Goal: Book appointment/travel/reservation

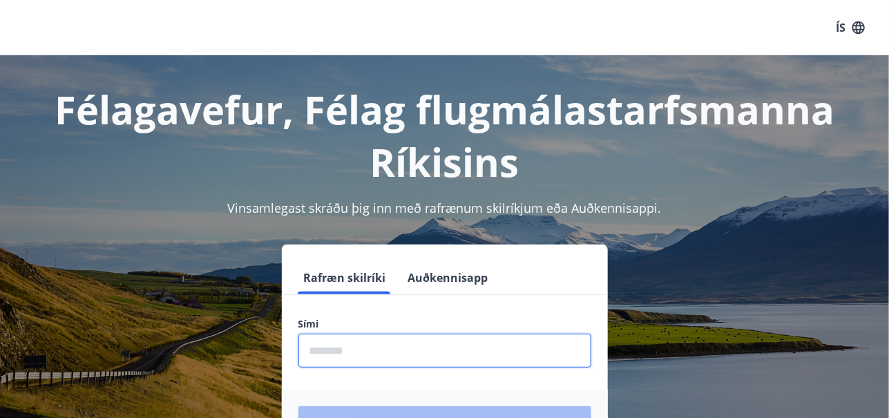
click at [419, 358] on input "phone" at bounding box center [444, 351] width 293 height 34
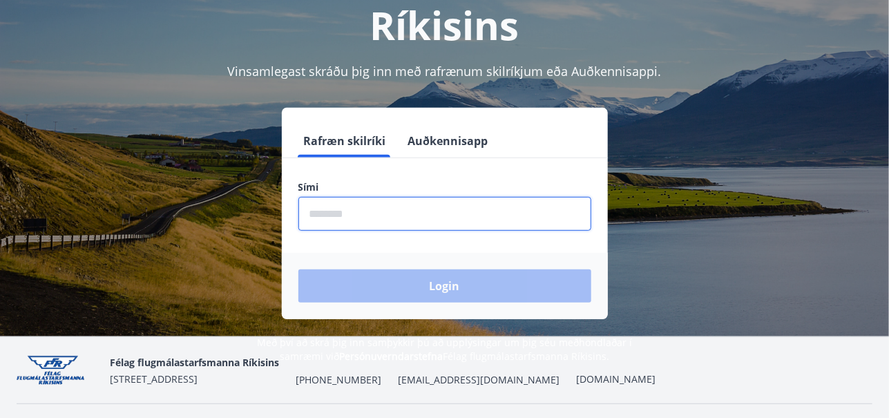
scroll to position [142, 0]
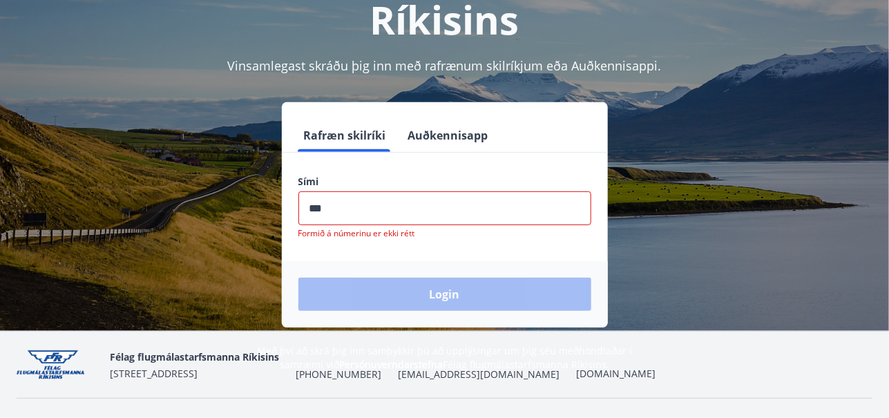
type input "********"
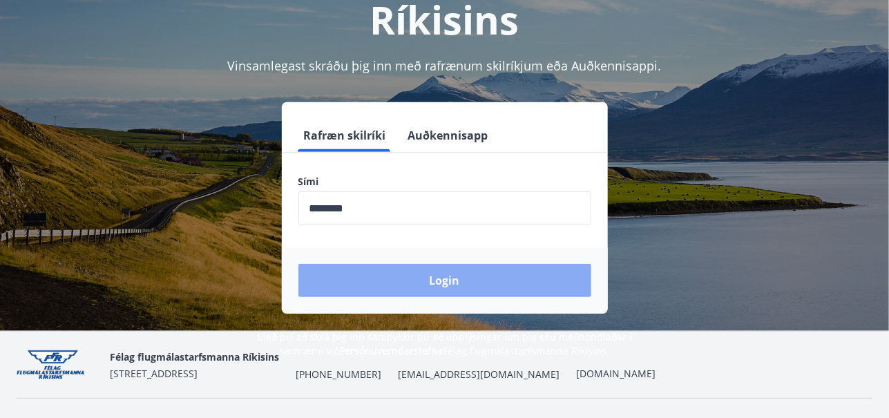
click at [434, 281] on button "Login" at bounding box center [444, 280] width 293 height 33
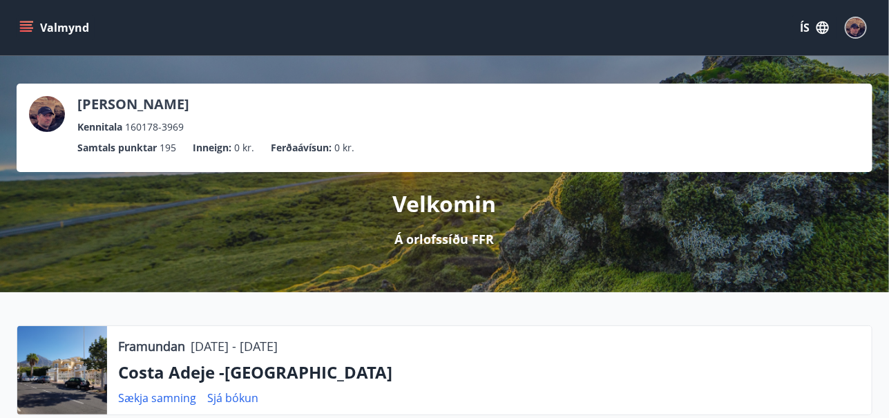
click at [26, 25] on icon "menu" at bounding box center [26, 24] width 12 height 1
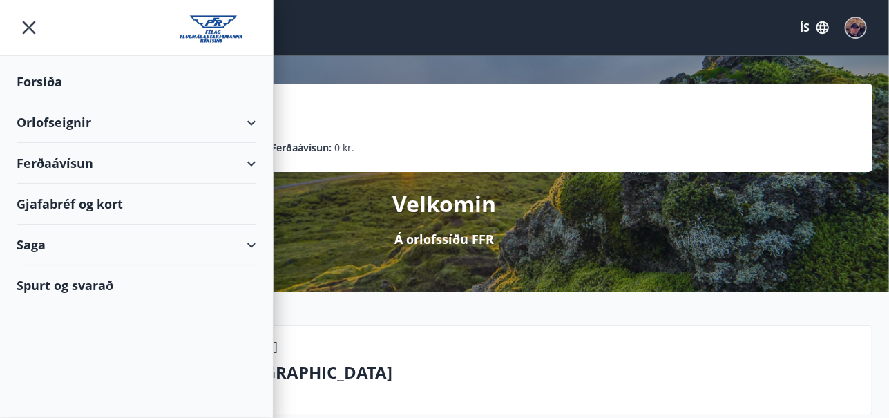
click at [68, 120] on div "Orlofseignir" at bounding box center [137, 122] width 240 height 41
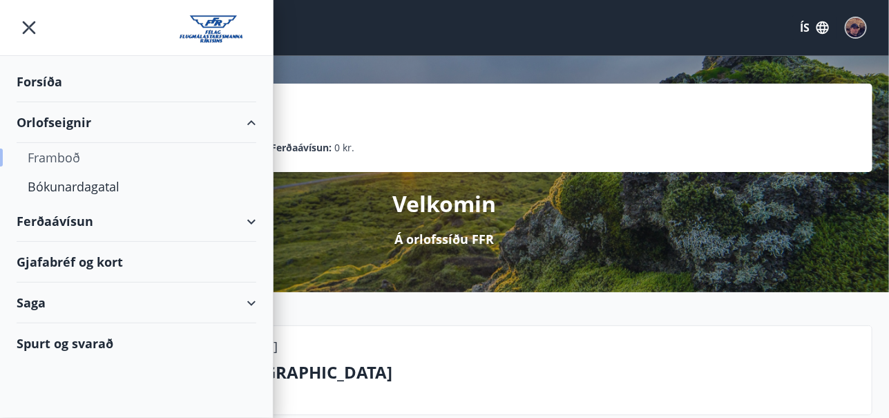
click at [62, 156] on div "Framboð" at bounding box center [137, 157] width 218 height 29
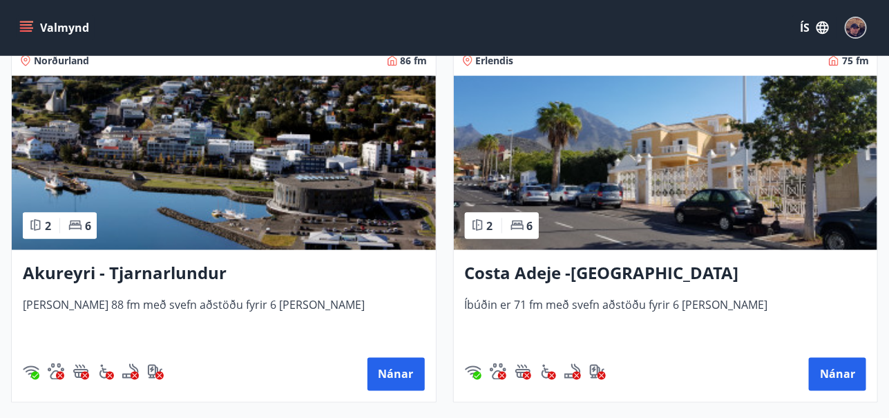
scroll to position [637, 0]
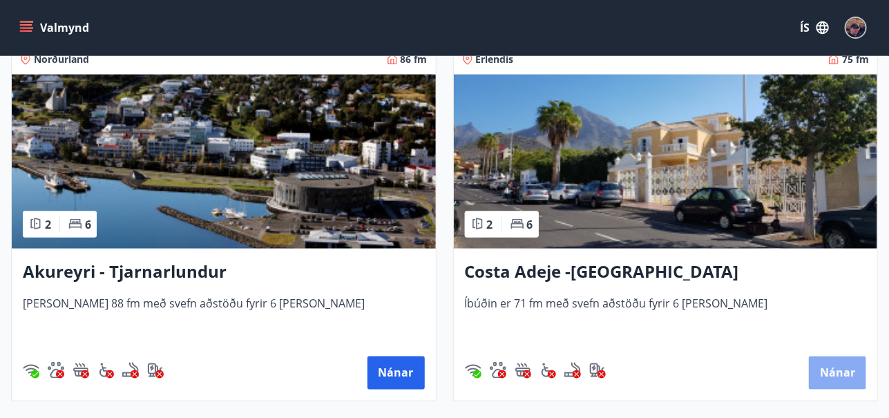
click at [844, 365] on button "Nánar" at bounding box center [837, 372] width 57 height 33
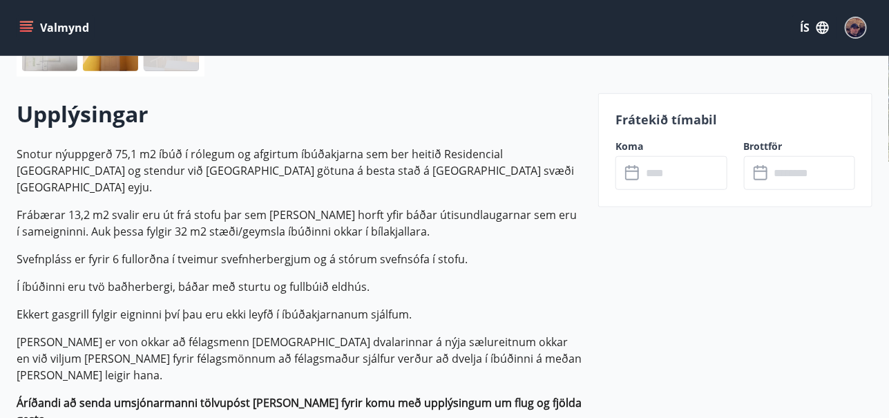
scroll to position [731, 0]
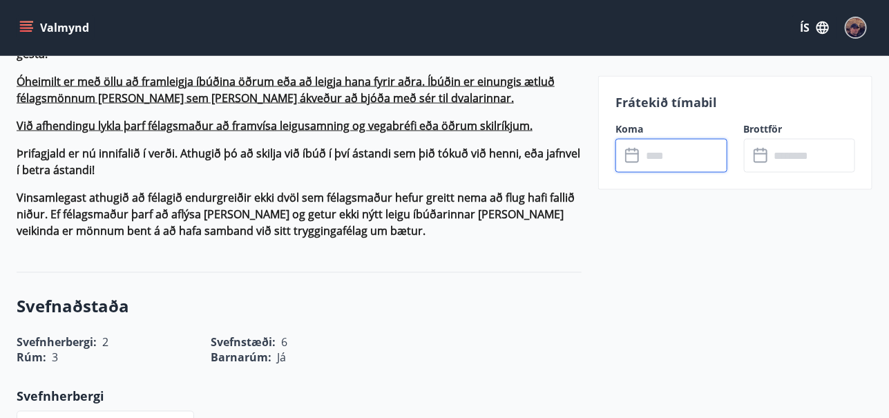
click at [661, 150] on input "text" at bounding box center [685, 156] width 86 height 34
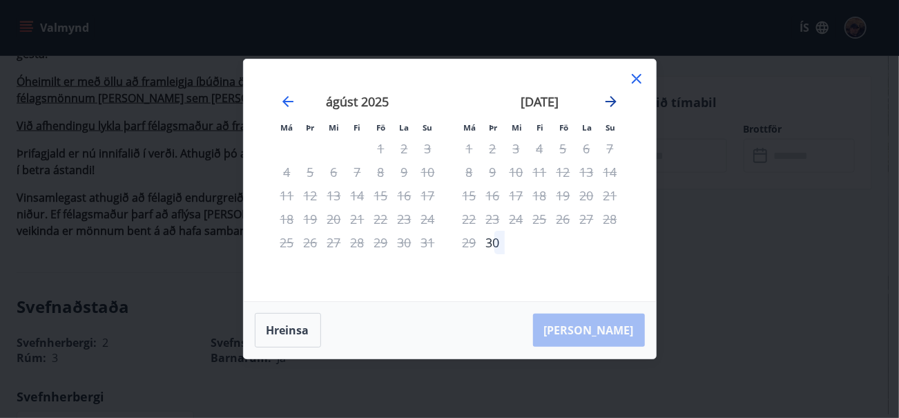
click at [612, 101] on icon "Move forward to switch to the next month." at bounding box center [611, 101] width 17 height 17
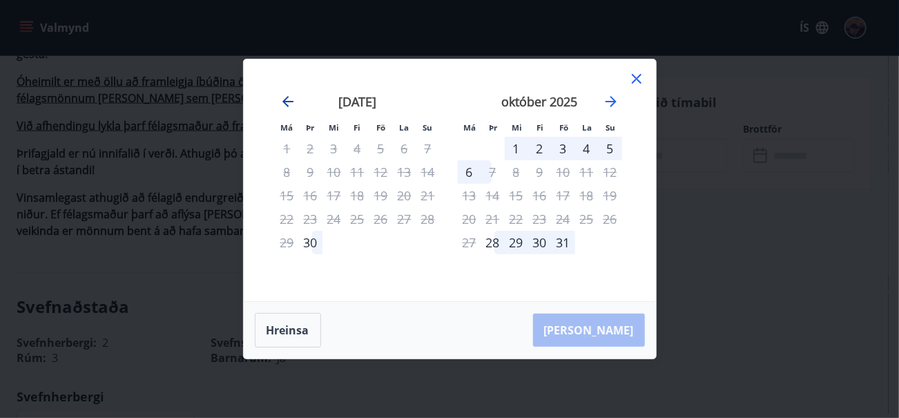
click at [282, 102] on icon "Move backward to switch to the previous month." at bounding box center [288, 101] width 17 height 17
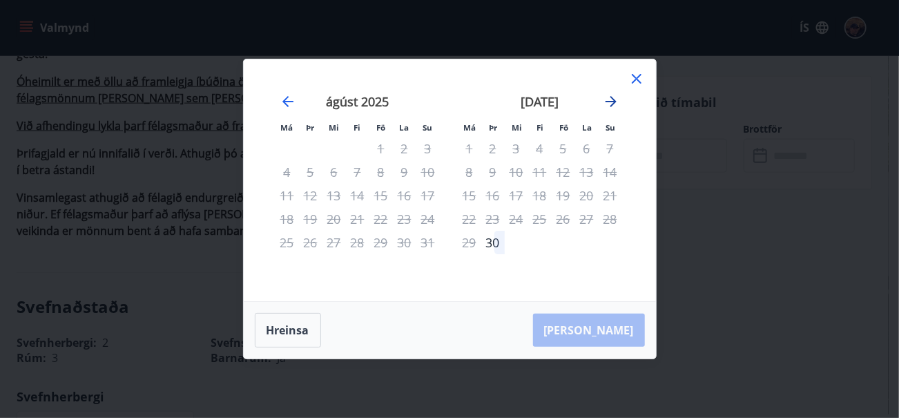
click at [617, 98] on icon "Move forward to switch to the next month." at bounding box center [611, 101] width 17 height 17
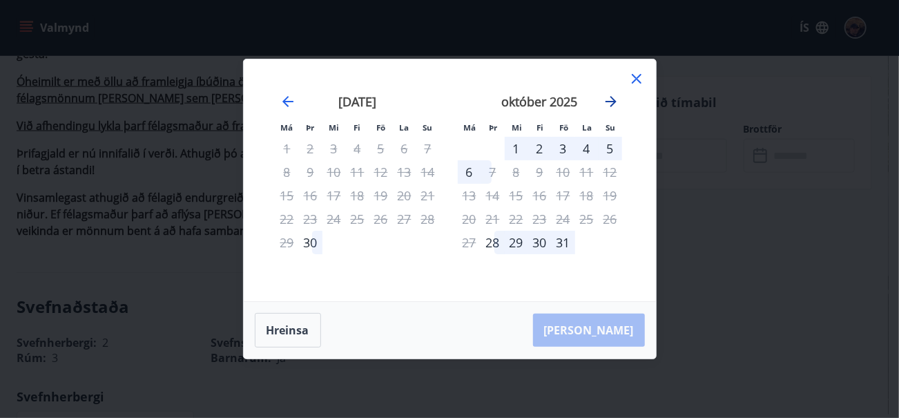
click at [610, 99] on icon "Move forward to switch to the next month." at bounding box center [611, 101] width 17 height 17
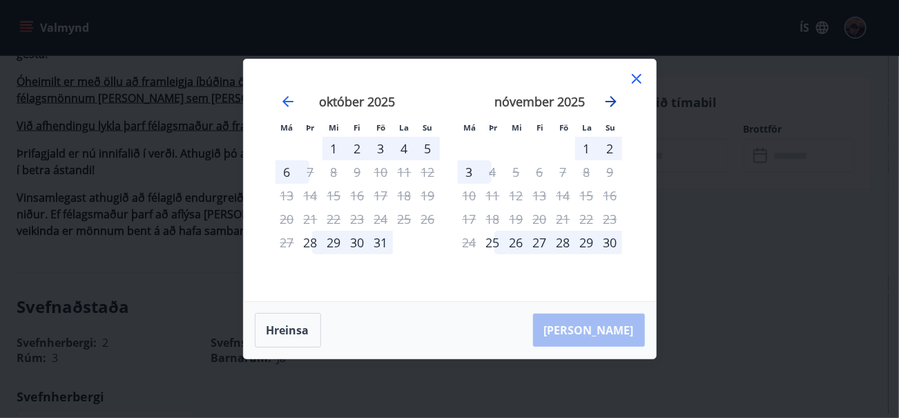
click at [610, 99] on icon "Move forward to switch to the next month." at bounding box center [611, 101] width 17 height 17
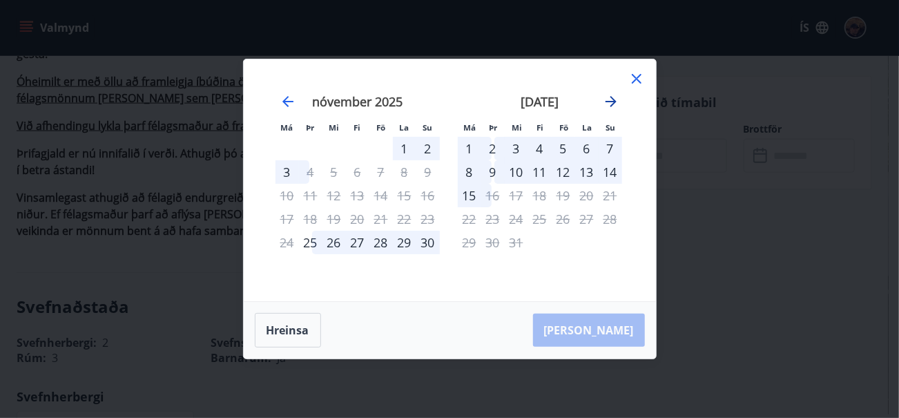
click at [610, 99] on icon "Move forward to switch to the next month." at bounding box center [611, 101] width 17 height 17
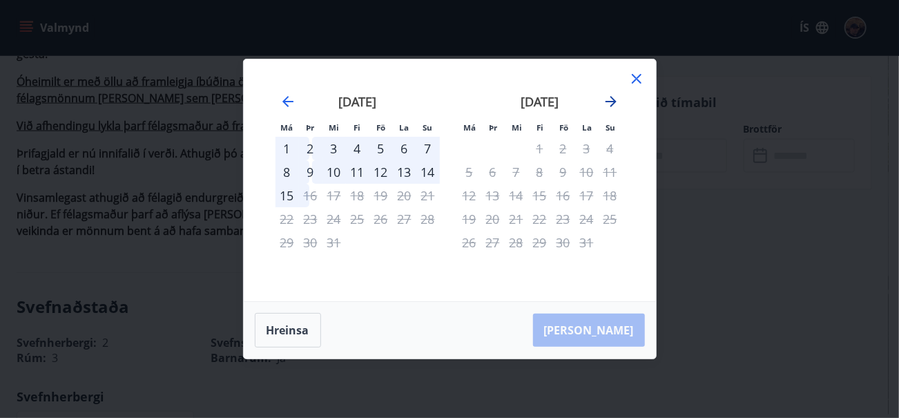
click at [610, 99] on icon "Move forward to switch to the next month." at bounding box center [611, 101] width 17 height 17
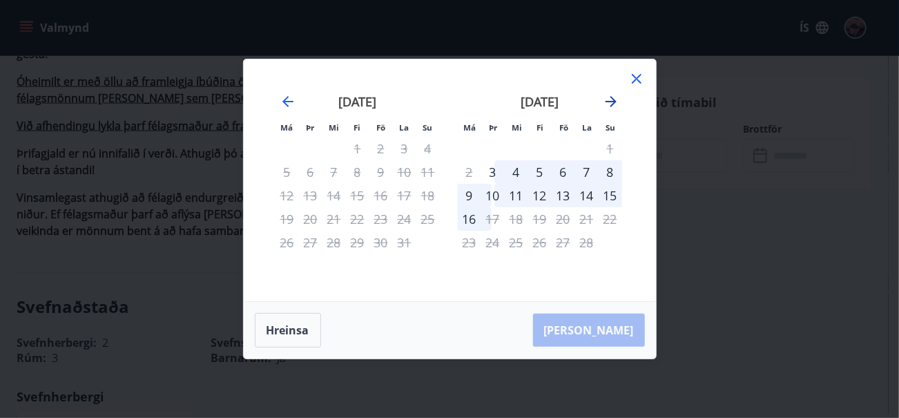
click at [610, 99] on icon "Move forward to switch to the next month." at bounding box center [611, 101] width 17 height 17
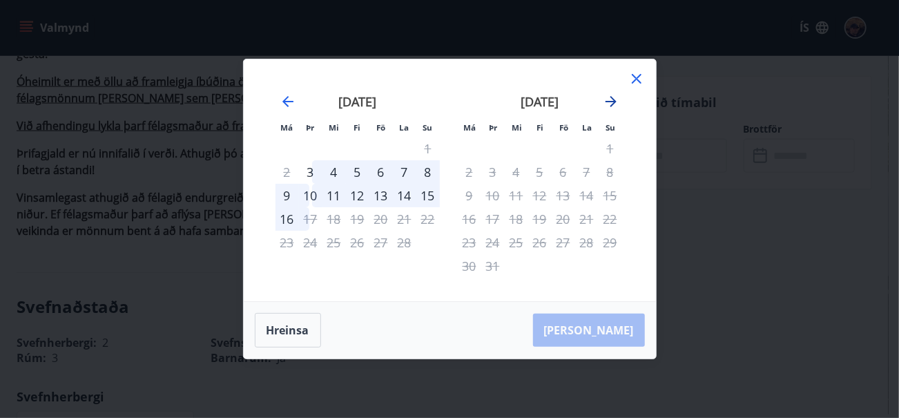
click at [610, 99] on icon "Move forward to switch to the next month." at bounding box center [611, 101] width 17 height 17
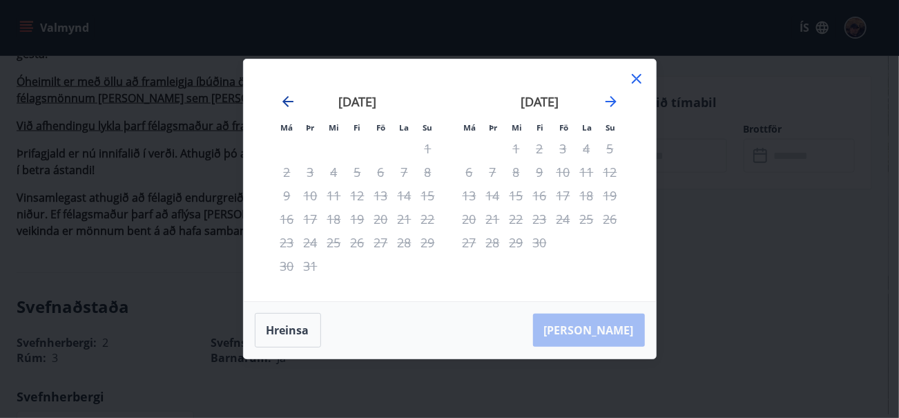
click at [285, 101] on icon "Move backward to switch to the previous month." at bounding box center [287, 101] width 11 height 11
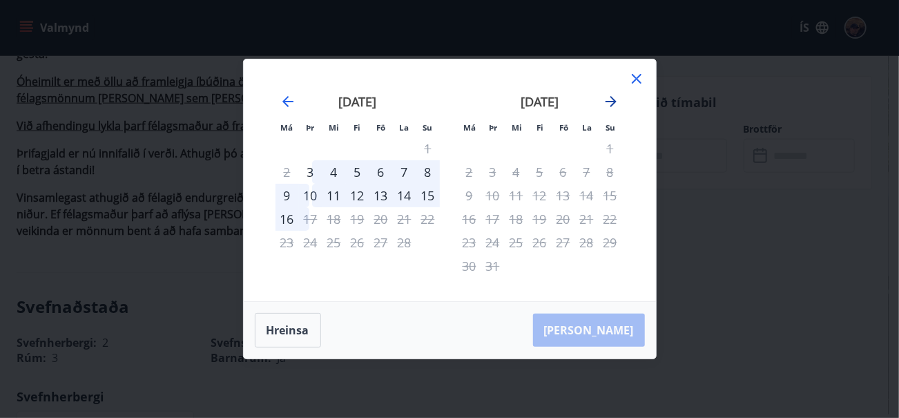
click at [609, 104] on icon "Move forward to switch to the next month." at bounding box center [611, 101] width 17 height 17
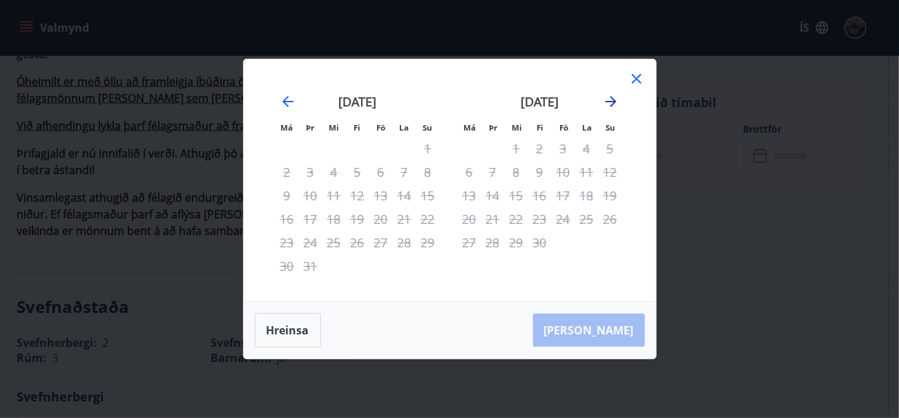
click at [609, 104] on icon "Move forward to switch to the next month." at bounding box center [611, 101] width 17 height 17
click at [285, 99] on icon "Move backward to switch to the previous month." at bounding box center [287, 101] width 11 height 11
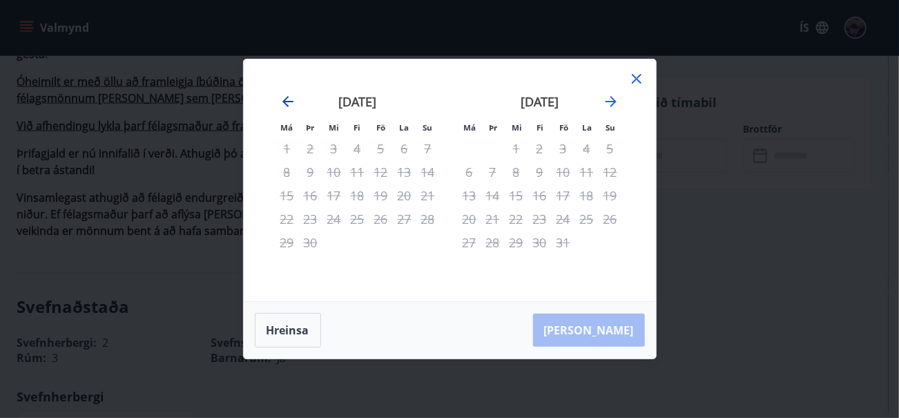
click at [285, 99] on icon "Move backward to switch to the previous month." at bounding box center [287, 101] width 11 height 11
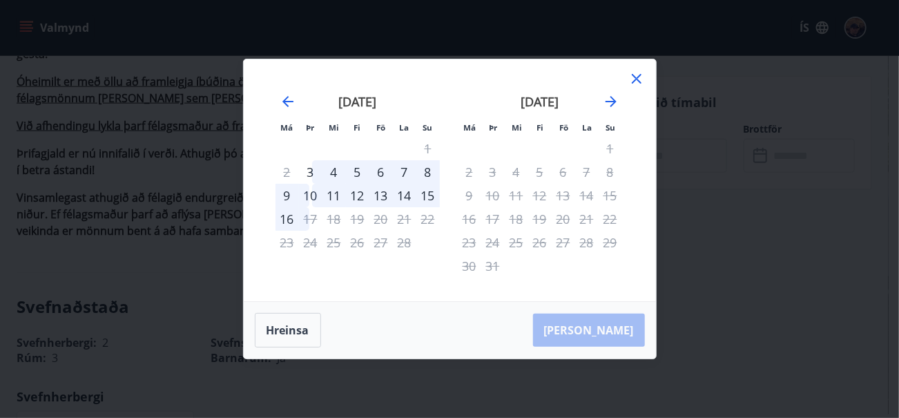
click at [637, 77] on icon at bounding box center [637, 78] width 17 height 17
